Goal: Navigation & Orientation: Understand site structure

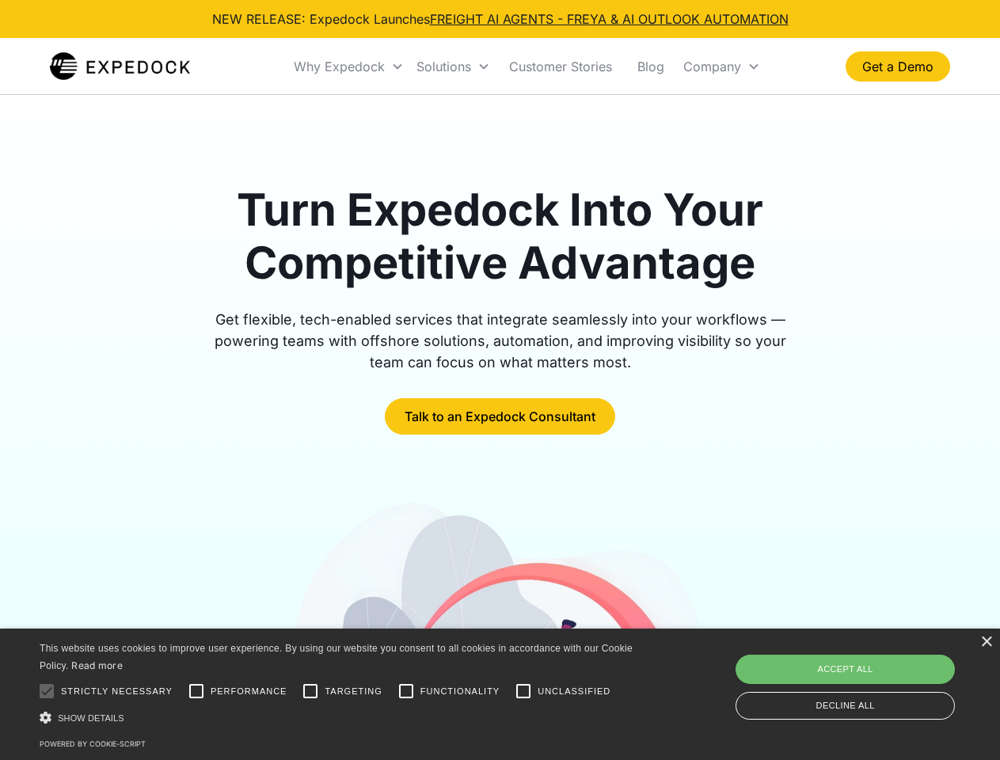
click at [349, 67] on div "Why Expedock" at bounding box center [339, 67] width 91 height 16
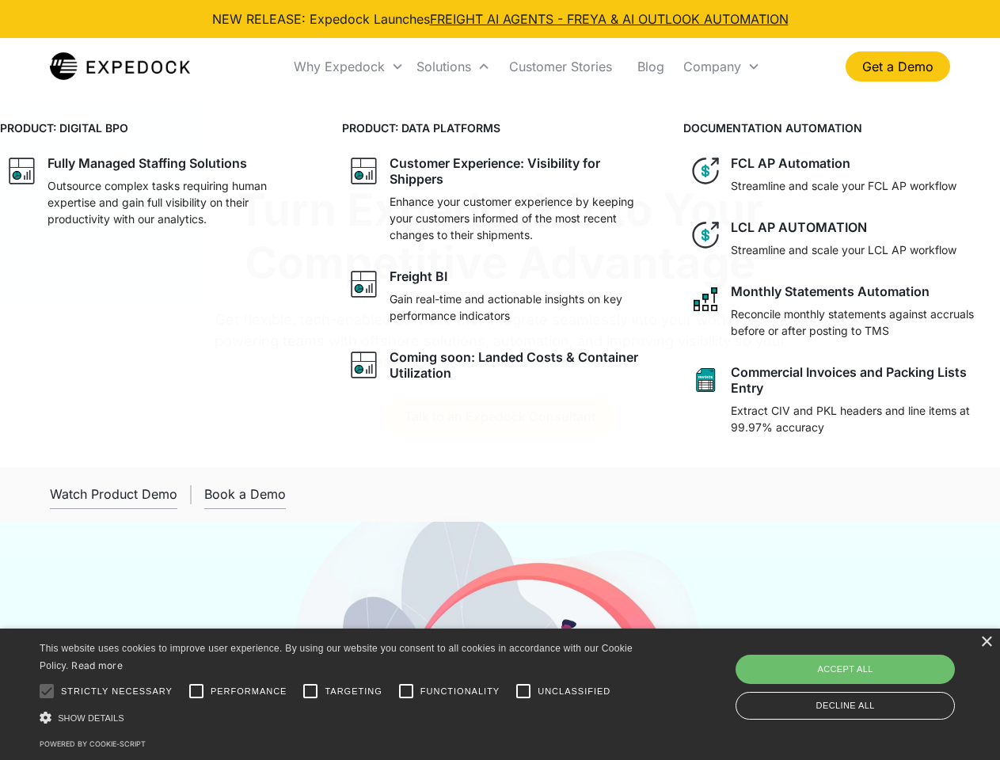
click at [453, 67] on div "Solutions" at bounding box center [444, 67] width 55 height 16
click at [722, 67] on div "Company" at bounding box center [713, 67] width 58 height 16
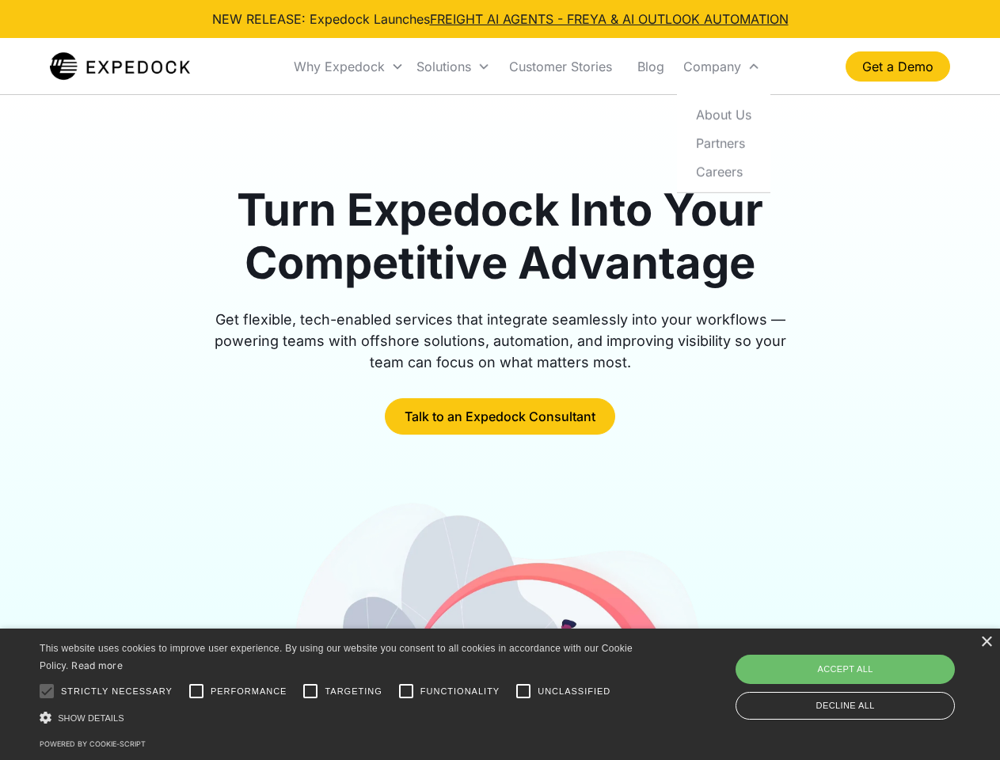
click at [47, 692] on div at bounding box center [47, 692] width 32 height 32
click at [196, 692] on input "Performance" at bounding box center [197, 692] width 32 height 32
checkbox input "true"
click at [311, 692] on input "Targeting" at bounding box center [311, 692] width 32 height 32
checkbox input "true"
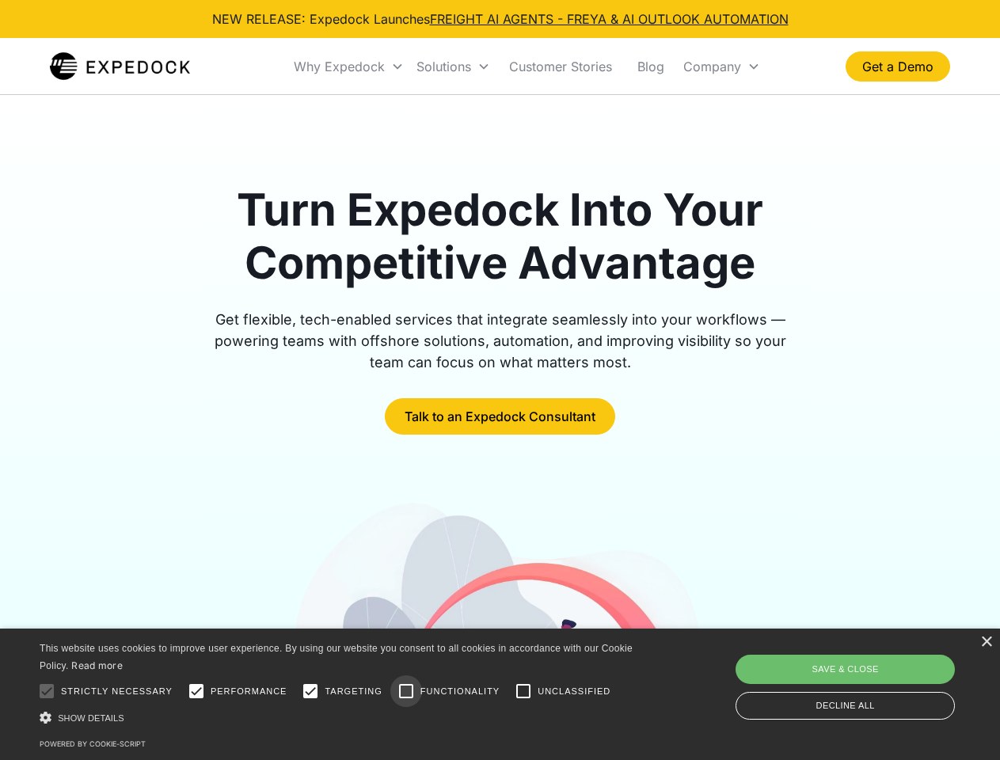
click at [406, 692] on input "Functionality" at bounding box center [407, 692] width 32 height 32
checkbox input "true"
click at [524, 692] on input "Unclassified" at bounding box center [524, 692] width 32 height 32
checkbox input "true"
click at [339, 718] on div "Show details Hide details" at bounding box center [339, 718] width 599 height 17
